Goal: Information Seeking & Learning: Learn about a topic

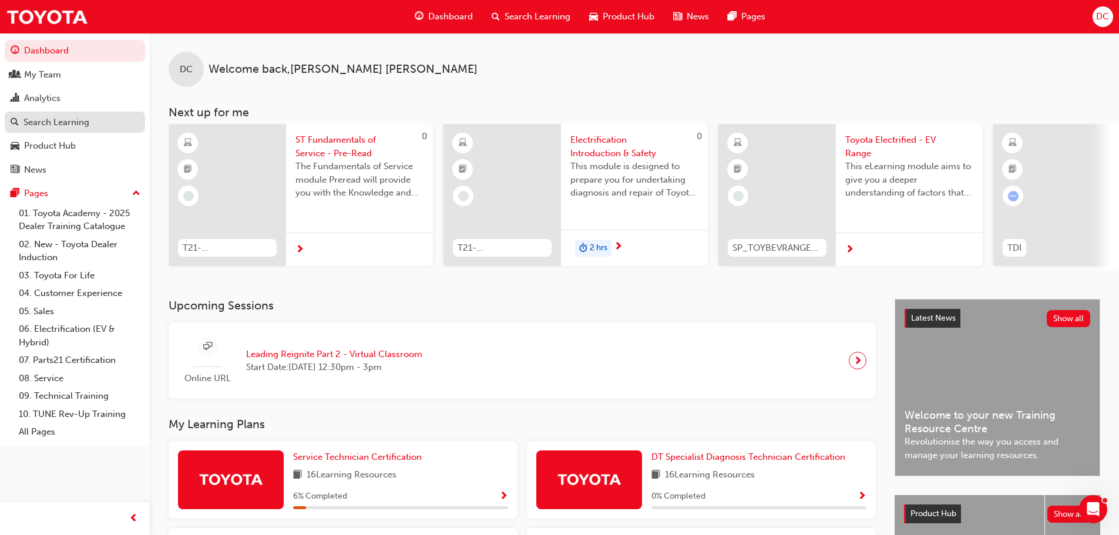
click at [109, 126] on div "Search Learning" at bounding box center [75, 122] width 129 height 15
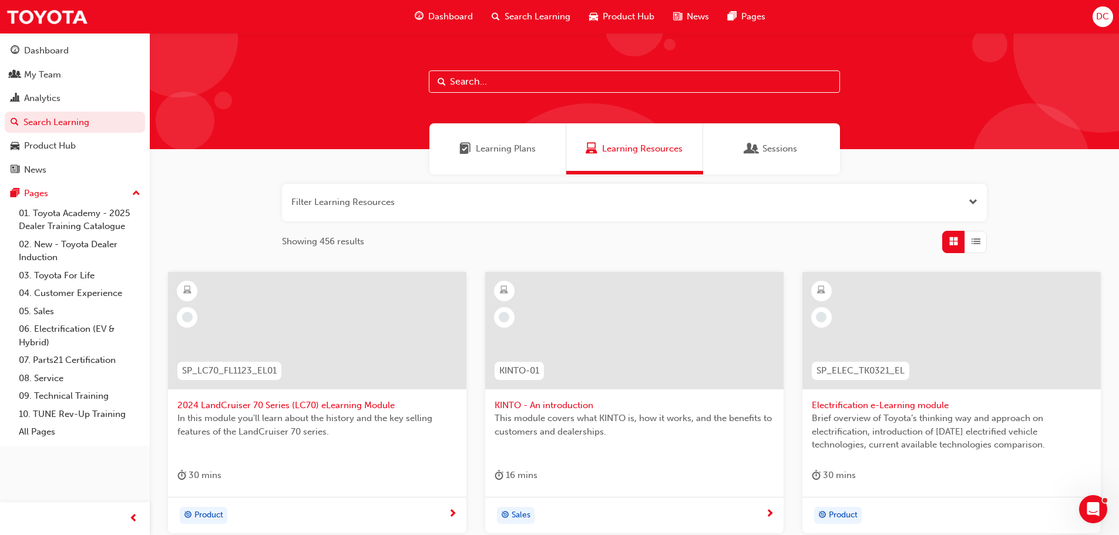
click at [478, 85] on input "text" at bounding box center [634, 81] width 411 height 22
click at [107, 117] on link "Search Learning" at bounding box center [75, 123] width 140 height 22
click at [483, 77] on input "text" at bounding box center [634, 81] width 411 height 22
click at [92, 68] on div "My Team" at bounding box center [75, 75] width 129 height 15
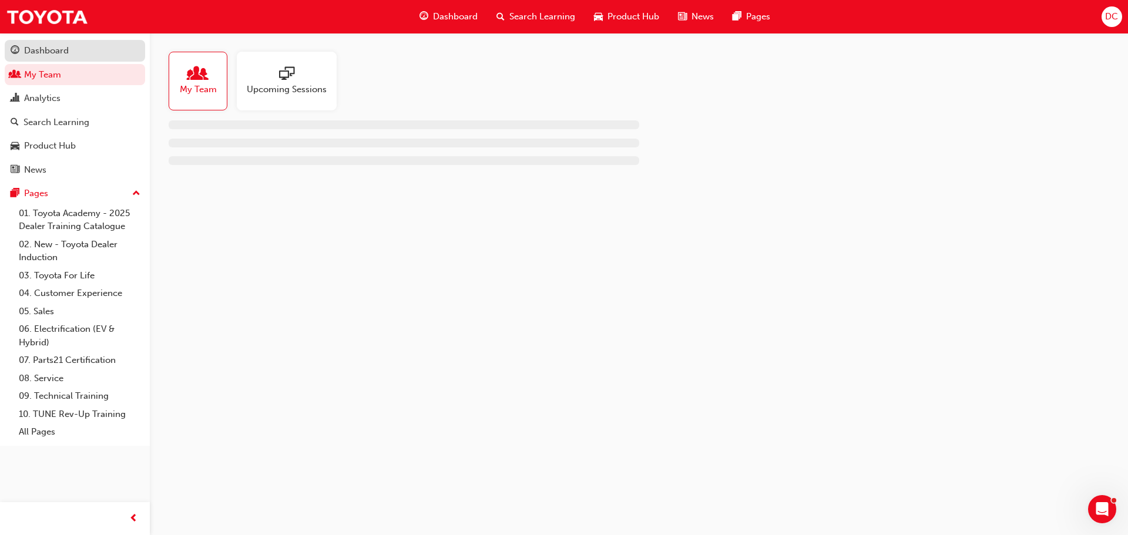
click at [79, 45] on div "Dashboard" at bounding box center [75, 50] width 129 height 15
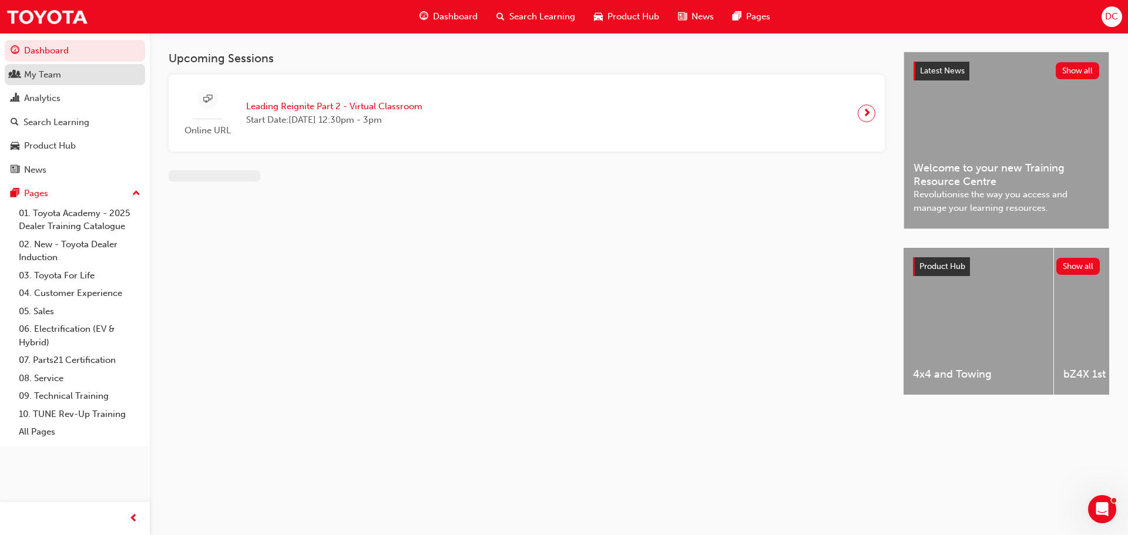
click at [86, 72] on div "My Team" at bounding box center [75, 75] width 129 height 15
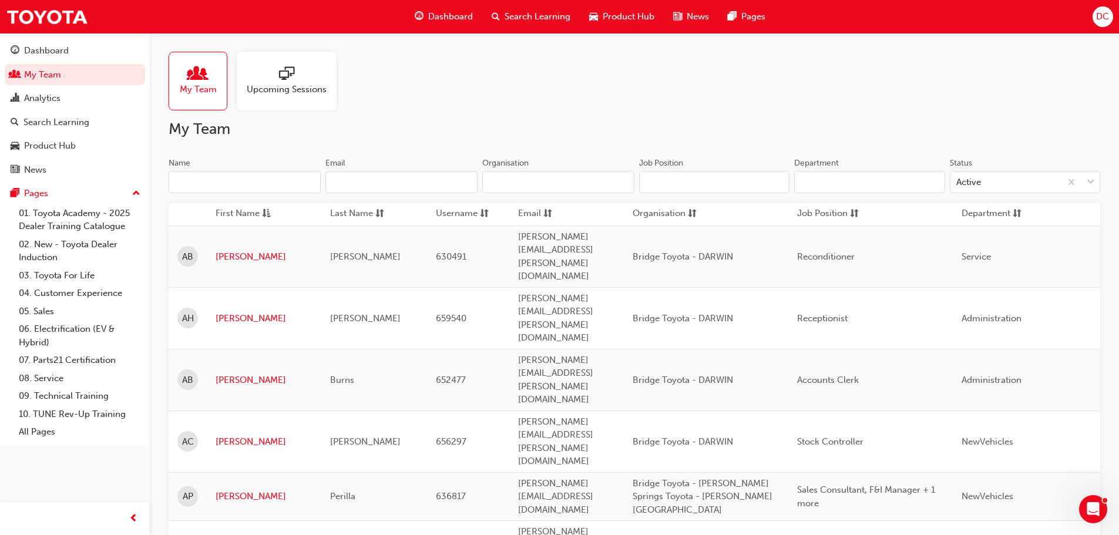
click at [311, 95] on span "Upcoming Sessions" at bounding box center [287, 90] width 80 height 14
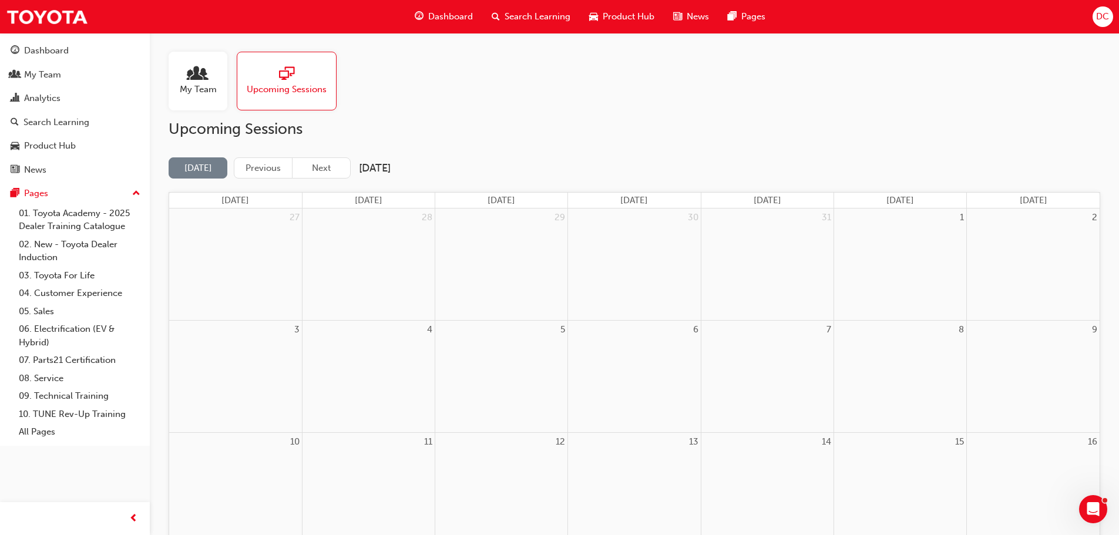
click at [314, 169] on button "Next" at bounding box center [321, 168] width 59 height 22
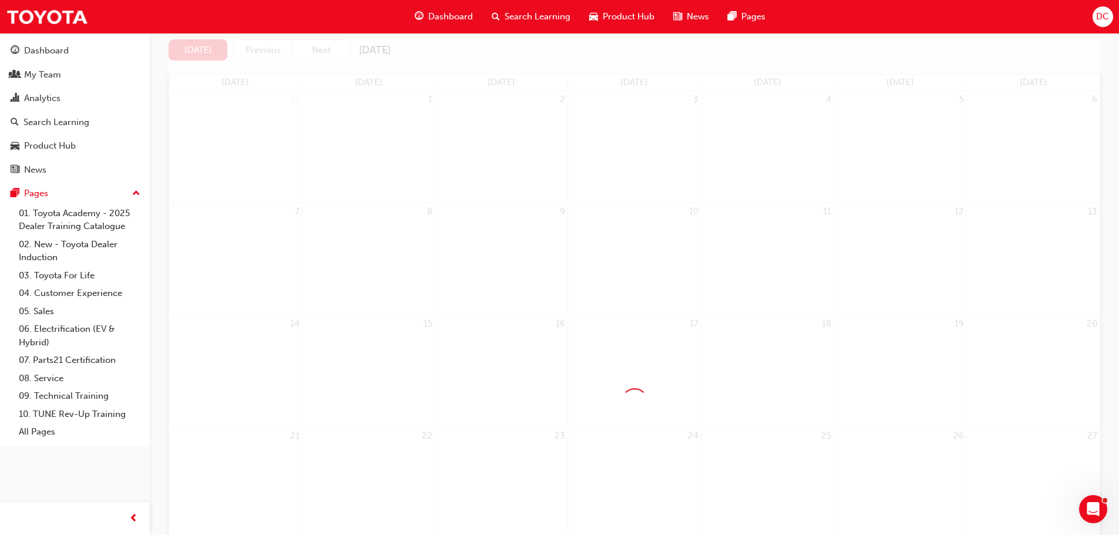
scroll to position [117, 0]
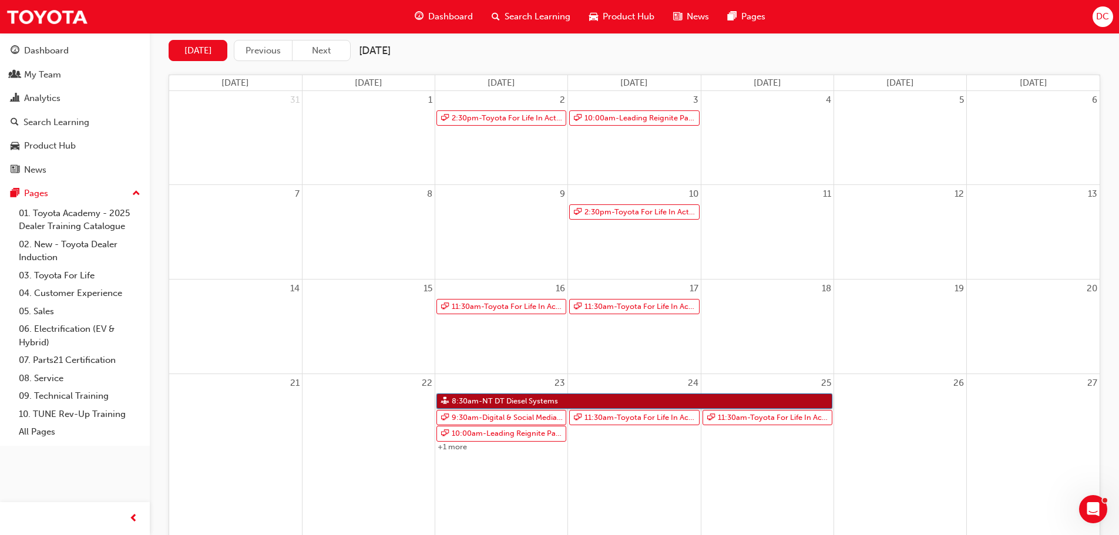
click at [500, 402] on link "8:30am - NT DT Diesel Systems" at bounding box center [634, 402] width 396 height 16
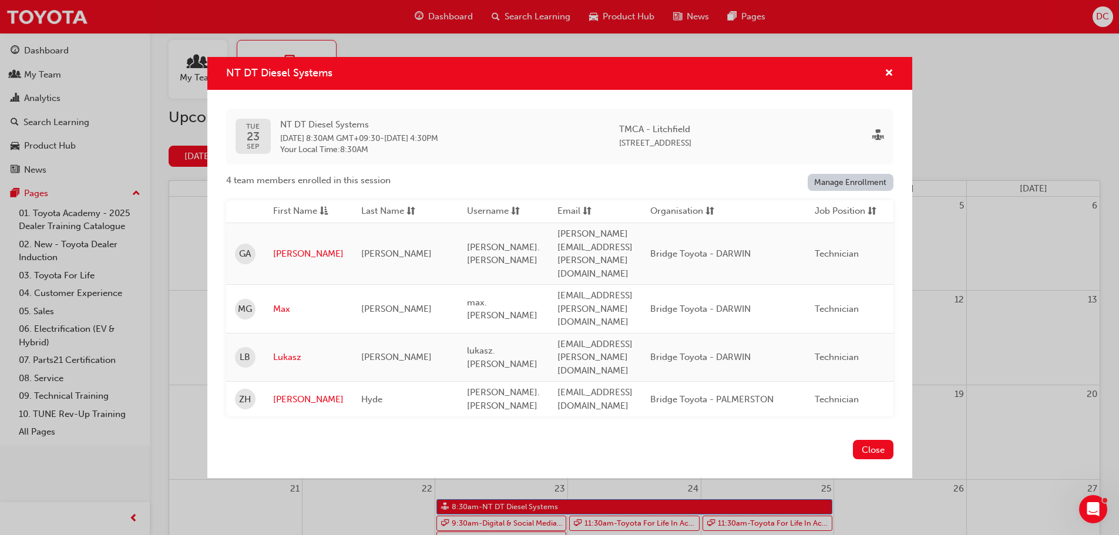
scroll to position [0, 0]
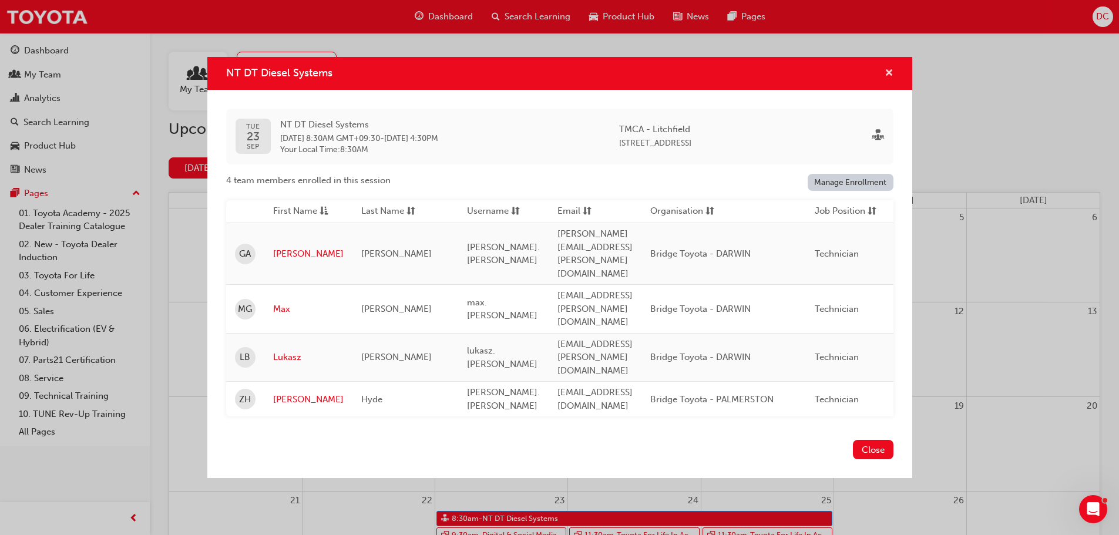
click at [885, 79] on span "cross-icon" at bounding box center [889, 74] width 9 height 11
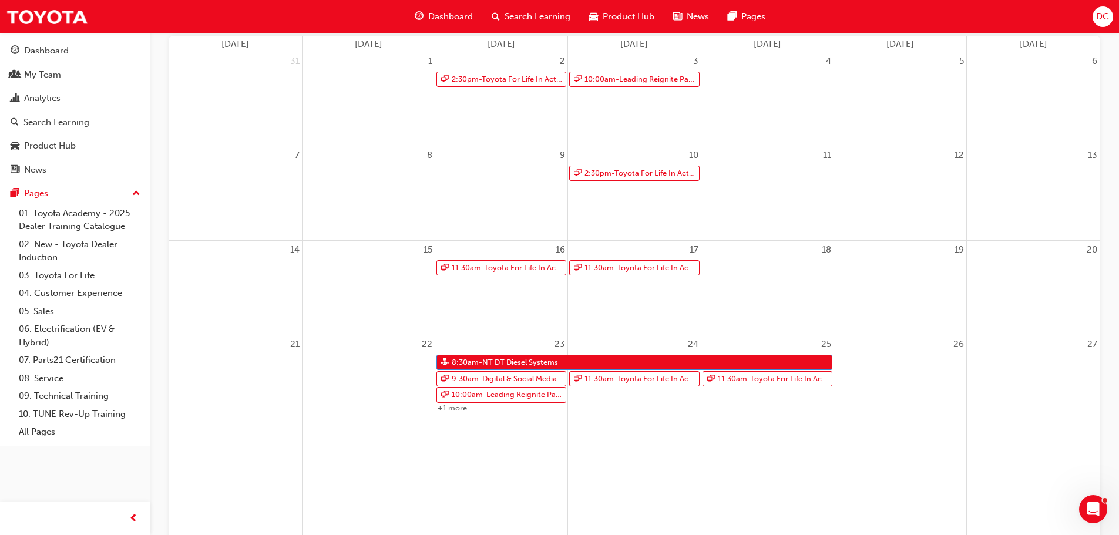
scroll to position [176, 0]
